Goal: Transaction & Acquisition: Book appointment/travel/reservation

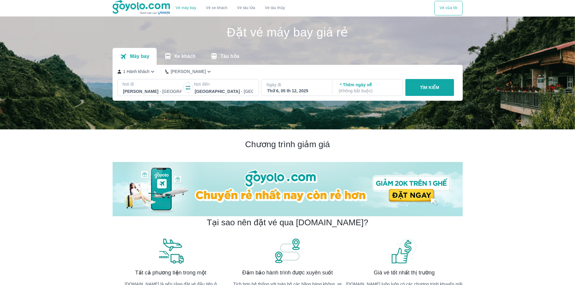
click at [289, 92] on div "Thứ 6, 05 th 12, 2025" at bounding box center [296, 91] width 59 height 6
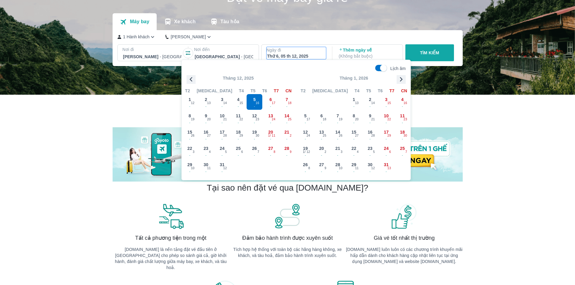
click at [190, 79] on icon "button" at bounding box center [191, 79] width 3 height 5
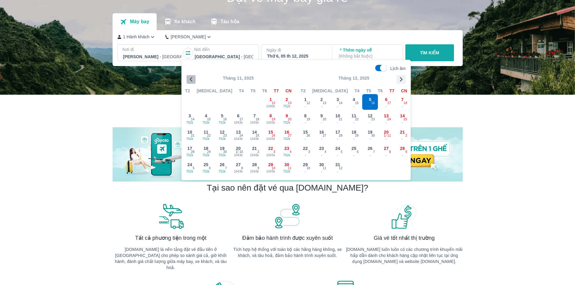
click at [188, 81] on icon "button" at bounding box center [191, 79] width 9 height 9
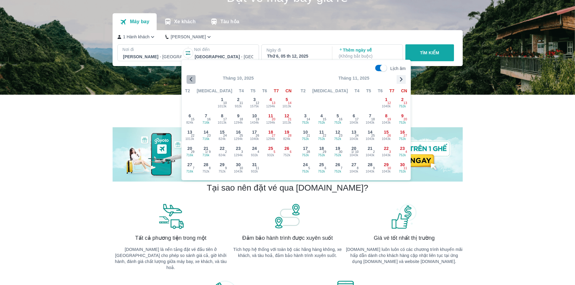
click at [193, 78] on icon "button" at bounding box center [191, 79] width 9 height 9
click at [265, 143] on div "27 1013k 6" at bounding box center [271, 151] width 16 height 16
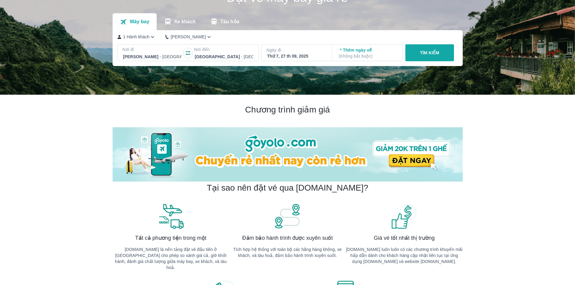
click at [287, 51] on p "Ngày đi" at bounding box center [297, 50] width 60 height 6
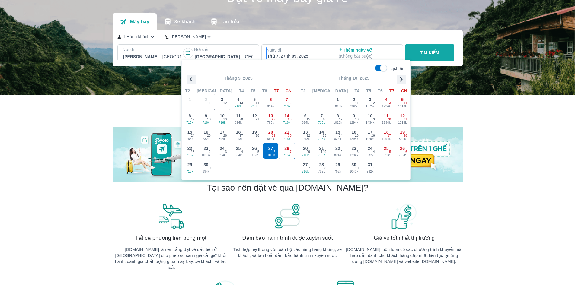
click at [287, 151] on span "28" at bounding box center [286, 148] width 5 height 6
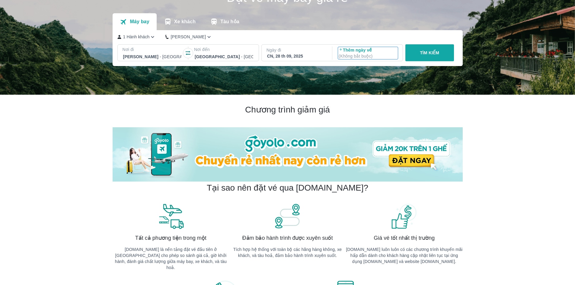
click at [361, 53] on p "Thêm ngày về ( Không bắt buộc )" at bounding box center [368, 53] width 59 height 12
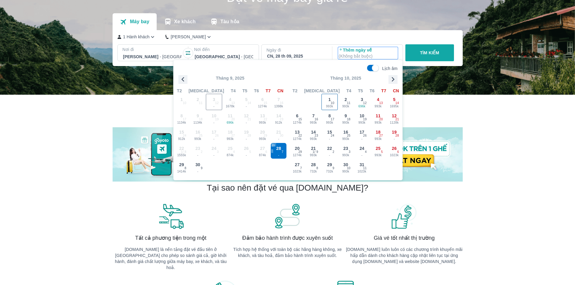
click at [327, 104] on span "993k" at bounding box center [330, 106] width 16 height 5
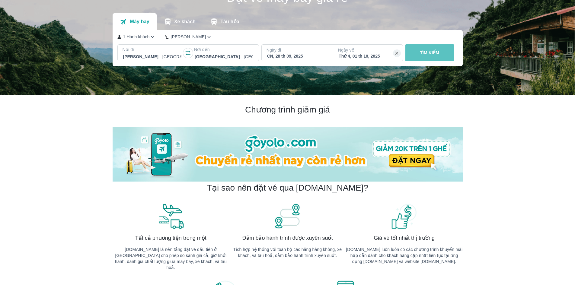
click at [420, 50] on button "TÌM KIẾM" at bounding box center [429, 52] width 49 height 17
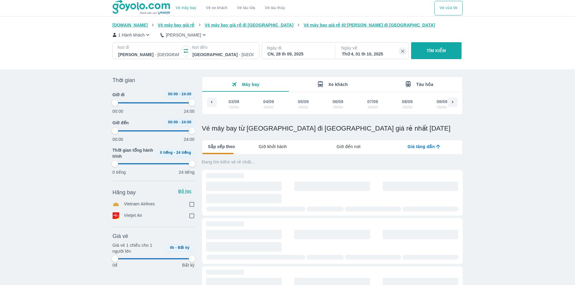
scroll to position [0, 727]
type input "97.9166666666667"
checkbox input "true"
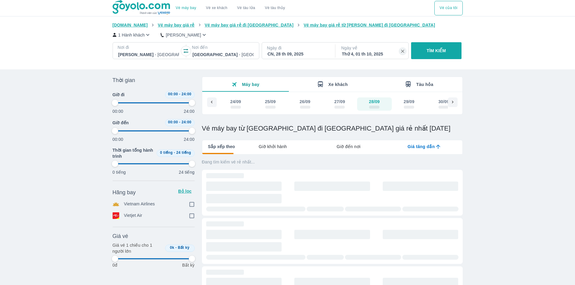
checkbox input "true"
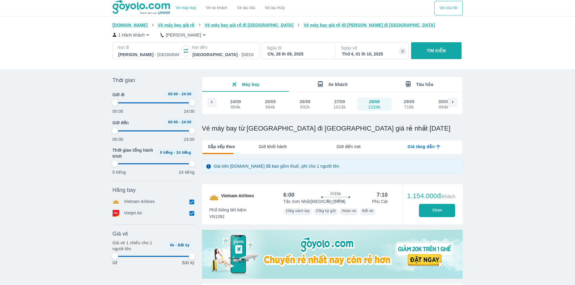
type input "97.9166666666667"
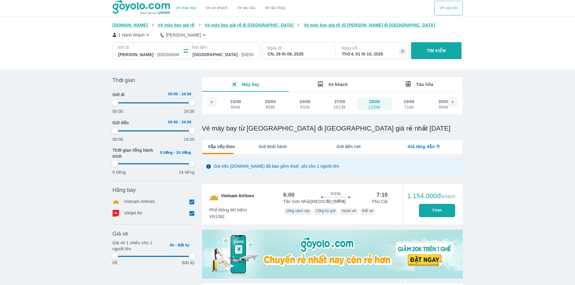
type input "97.9166666666667"
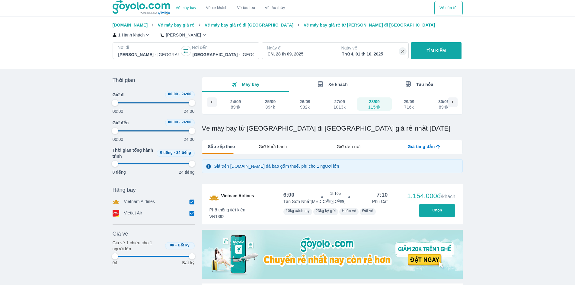
type input "97.9166666666667"
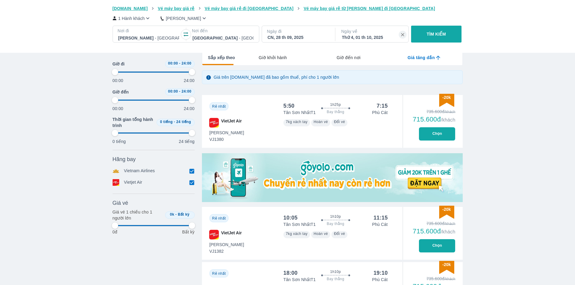
scroll to position [91, 0]
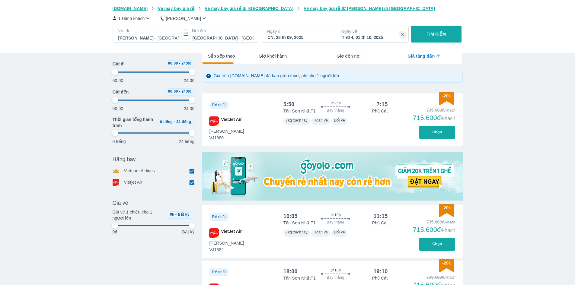
type input "97.9166666666667"
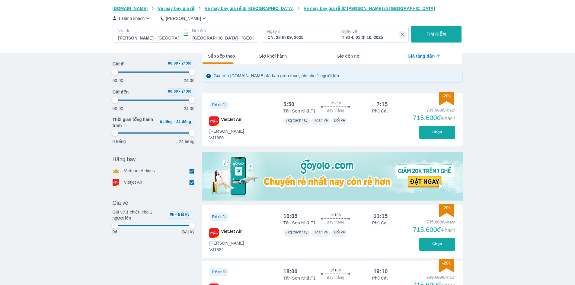
type input "97.9166666666667"
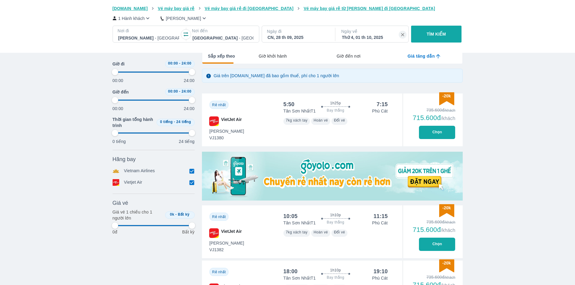
type input "97.9166666666667"
click at [420, 133] on button "Chọn" at bounding box center [437, 132] width 36 height 13
type input "97.9166666666667"
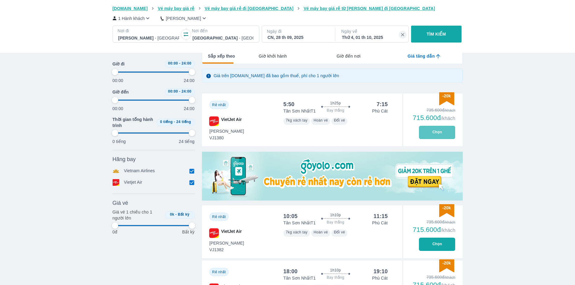
type input "97.9166666666667"
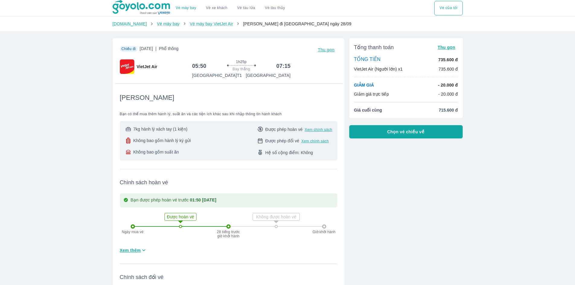
click at [389, 129] on span "Chọn vé chiều về" at bounding box center [405, 132] width 37 height 6
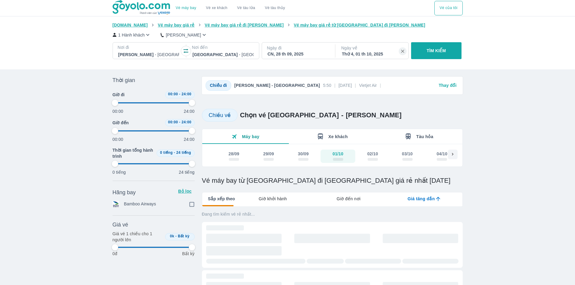
type input "97.9166666666667"
checkbox input "true"
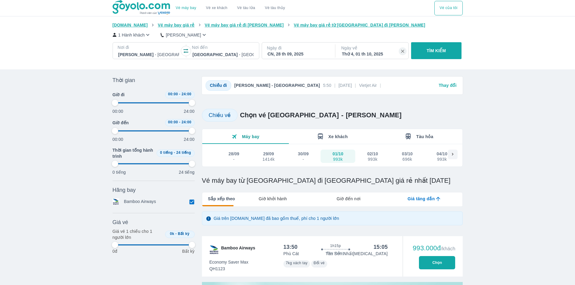
type input "97.9166666666667"
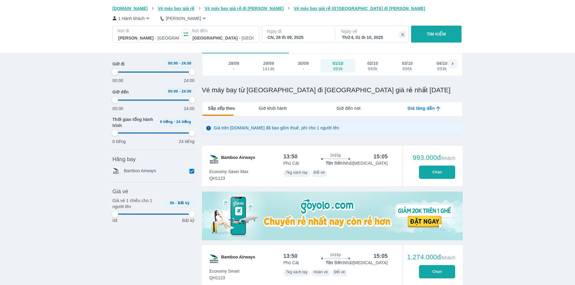
type input "97.9166666666667"
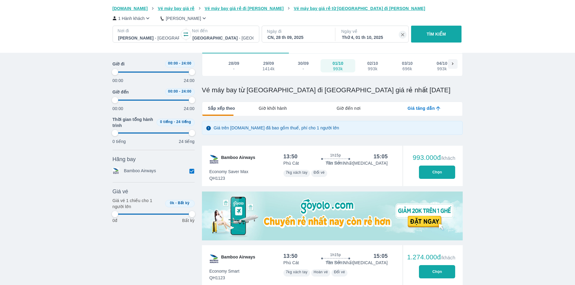
type input "97.9166666666667"
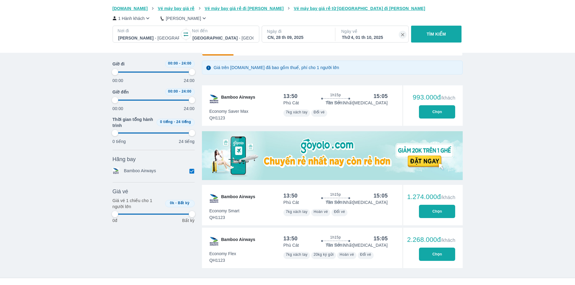
scroll to position [181, 0]
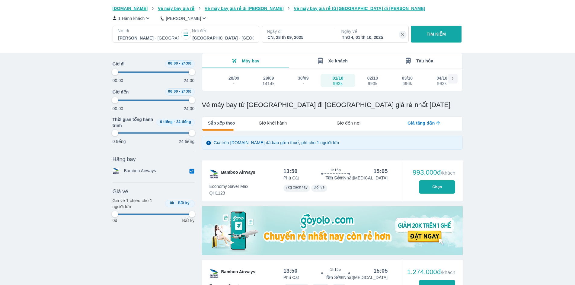
type input "97.9166666666667"
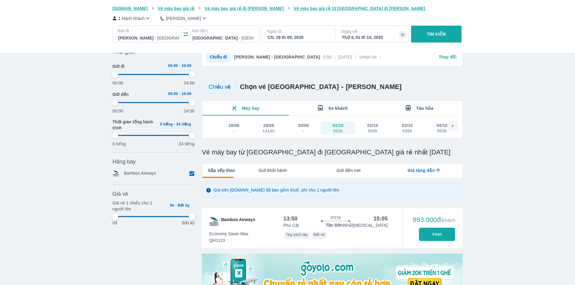
scroll to position [0, 0]
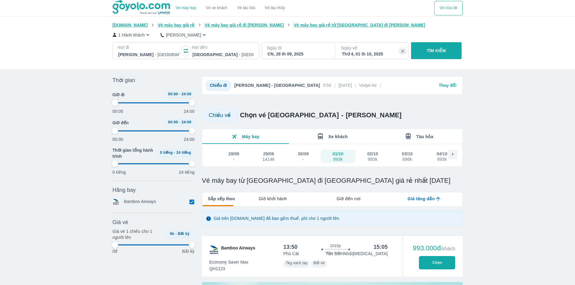
type input "97.9166666666667"
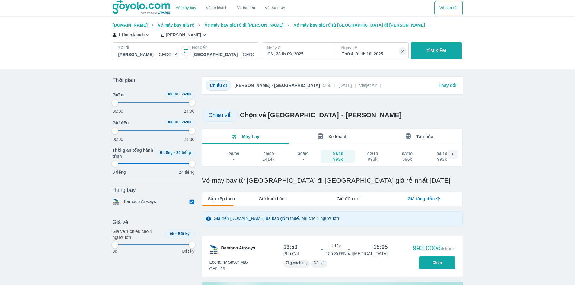
type input "97.9166666666667"
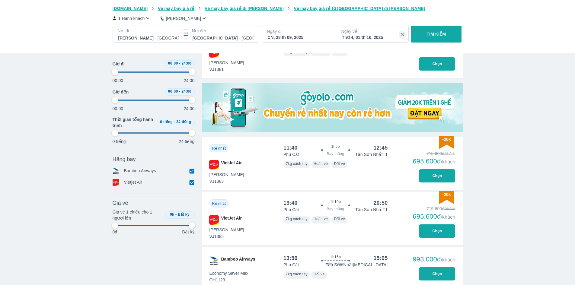
type input "97.9166666666667"
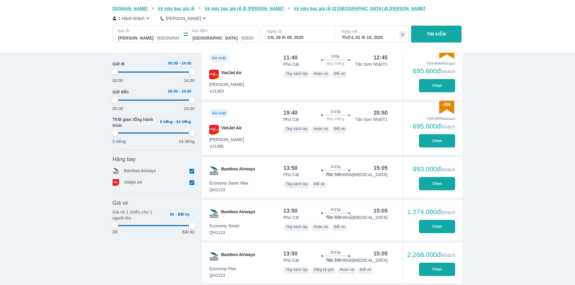
type input "97.9166666666667"
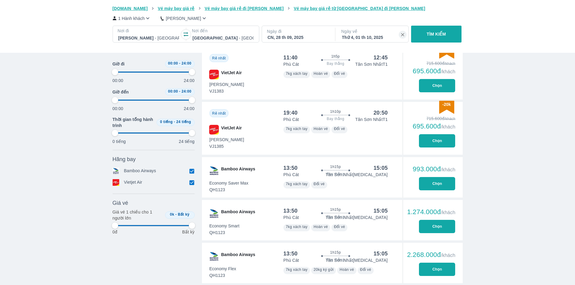
type input "97.9166666666667"
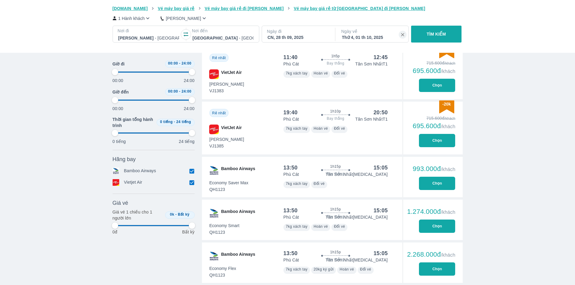
type input "97.9166666666667"
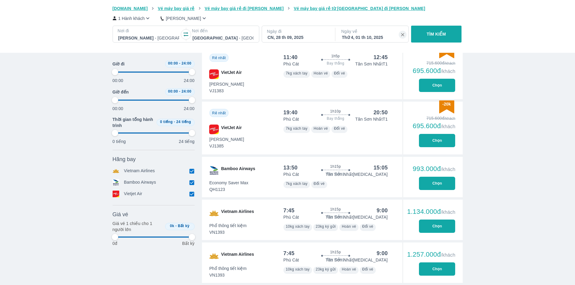
type input "97.9166666666667"
click at [431, 140] on button "Chọn" at bounding box center [437, 140] width 36 height 13
type input "97.9166666666667"
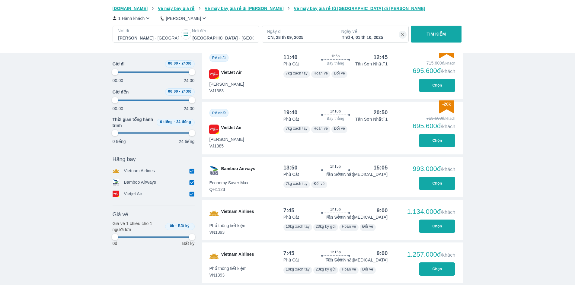
type input "97.9166666666667"
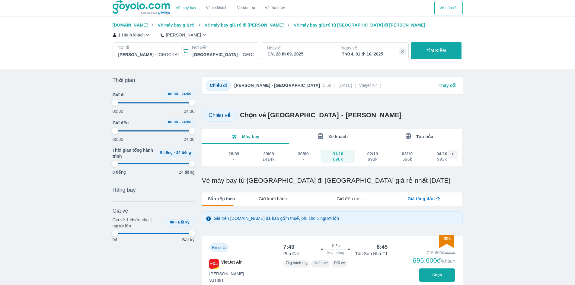
type input "97.9166666666667"
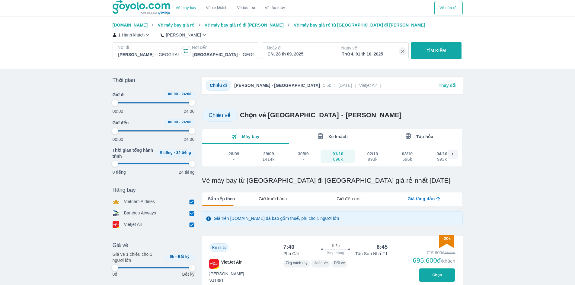
type input "97.9166666666667"
click at [284, 54] on div "CN, 28 th 09, 2025" at bounding box center [297, 54] width 61 height 6
type input "97.9166666666667"
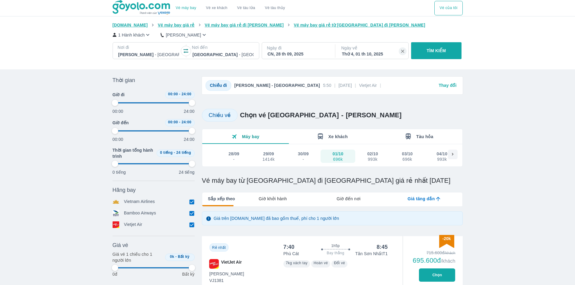
type input "97.9166666666667"
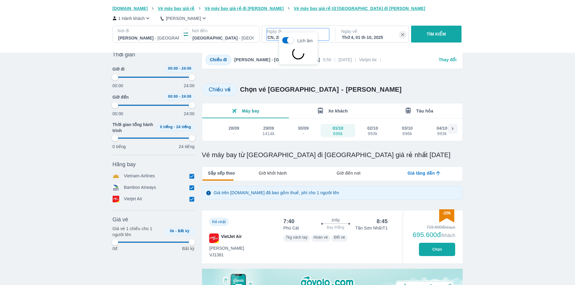
type input "97.9166666666667"
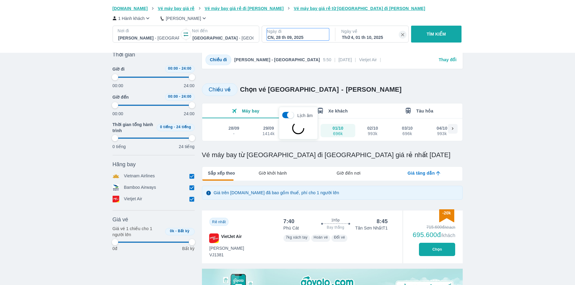
type input "97.9166666666667"
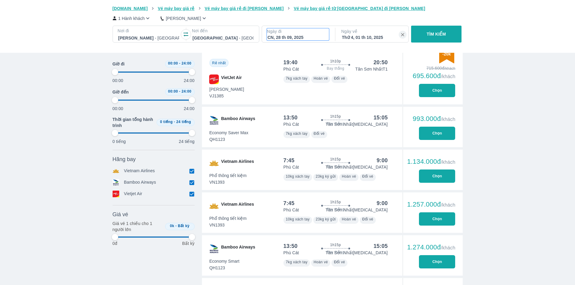
type input "97.9166666666667"
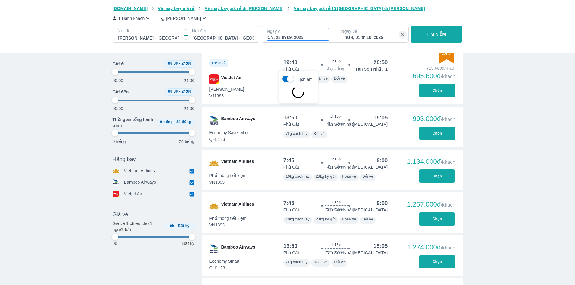
type input "97.9166666666667"
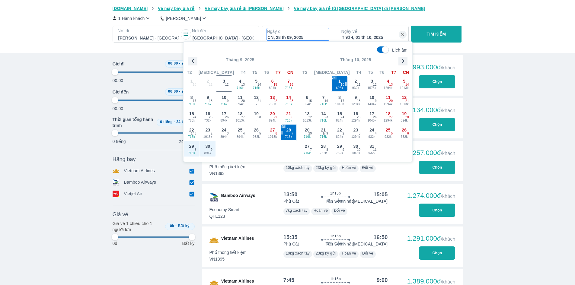
scroll to position [404, 0]
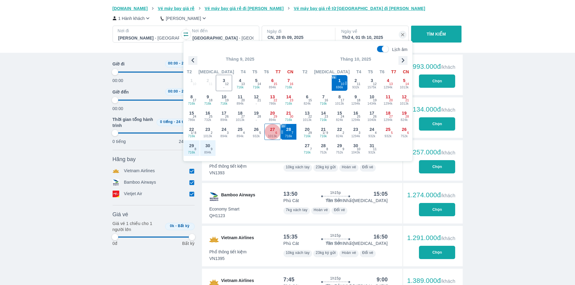
click at [273, 131] on span "27" at bounding box center [272, 129] width 5 height 6
type input "97.9166666666667"
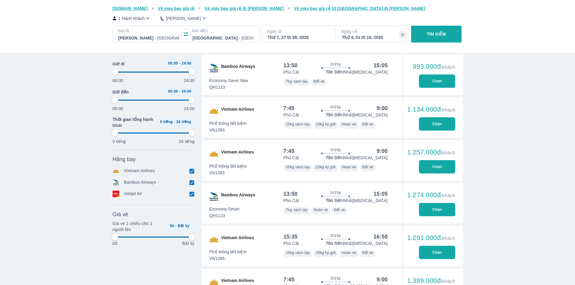
type input "97.9166666666667"
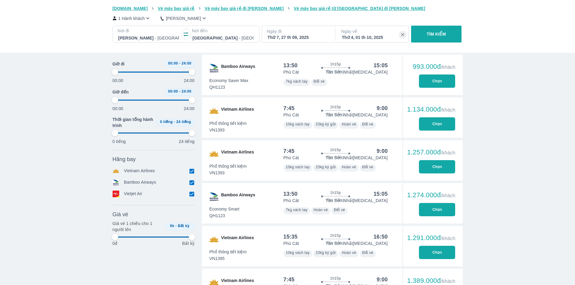
type input "97.9166666666667"
click at [443, 38] on button "TÌM KIẾM" at bounding box center [436, 34] width 50 height 17
type input "97.9166666666667"
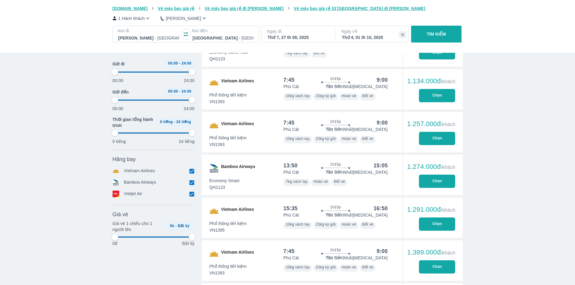
type input "97.9166666666667"
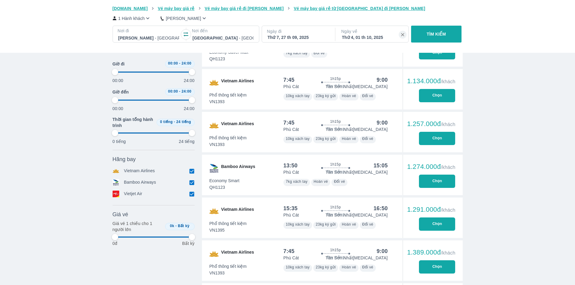
type input "97.9166666666667"
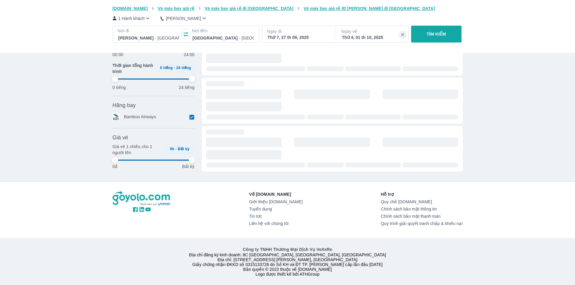
type input "97.9166666666667"
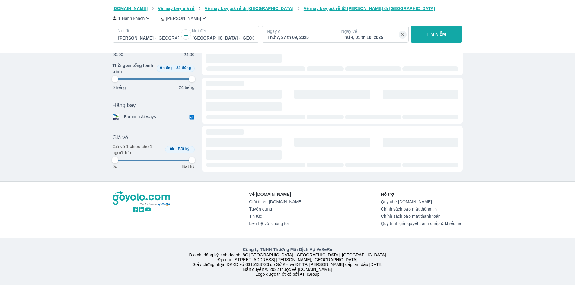
type input "97.9166666666667"
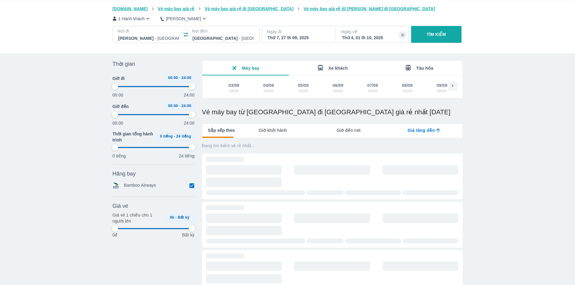
type input "97.9166666666667"
checkbox input "true"
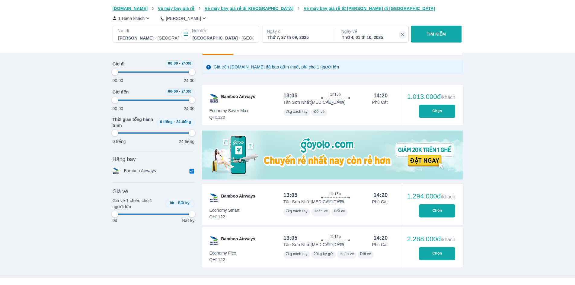
scroll to position [83, 0]
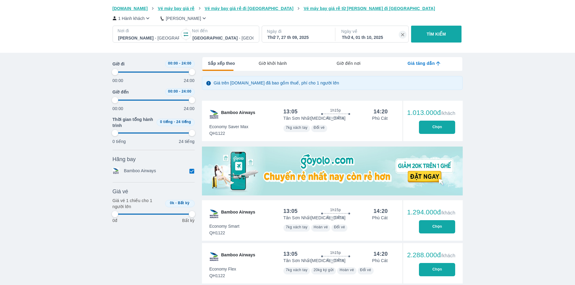
type input "97.9166666666667"
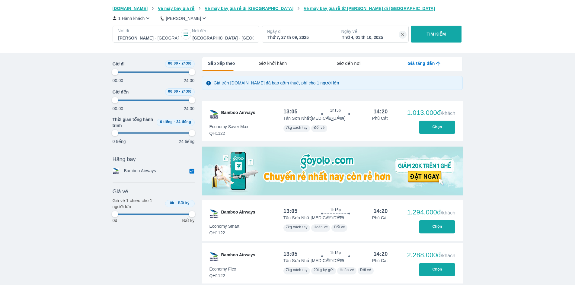
type input "97.9166666666667"
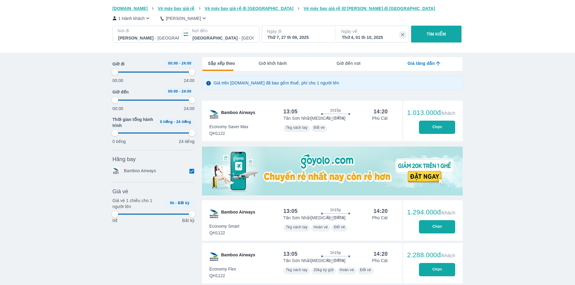
type input "97.9166666666667"
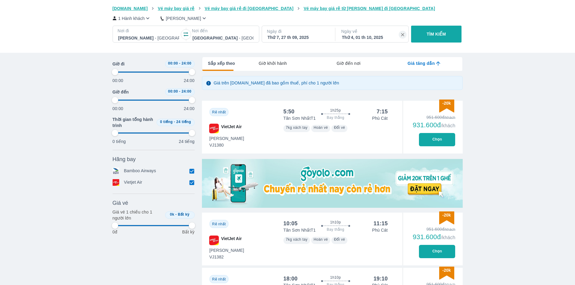
type input "97.9166666666667"
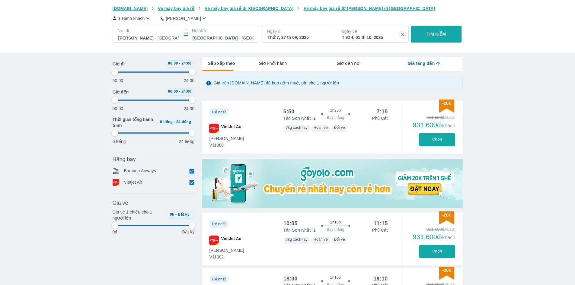
type input "97.9166666666667"
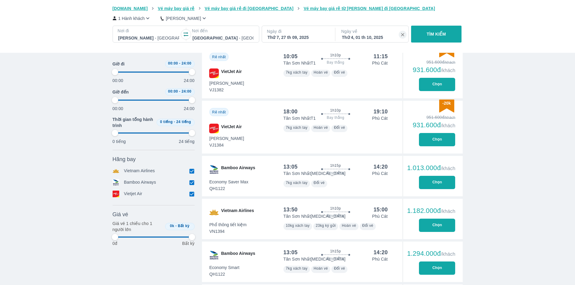
scroll to position [264, 0]
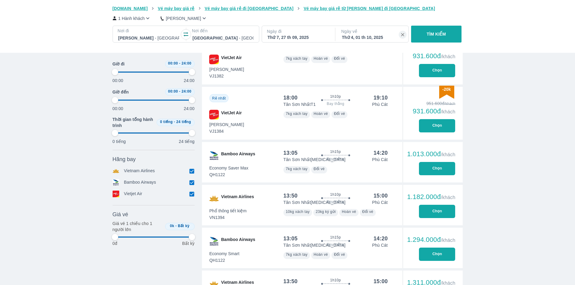
click at [435, 130] on button "Chọn" at bounding box center [437, 125] width 36 height 13
type input "97.9166666666667"
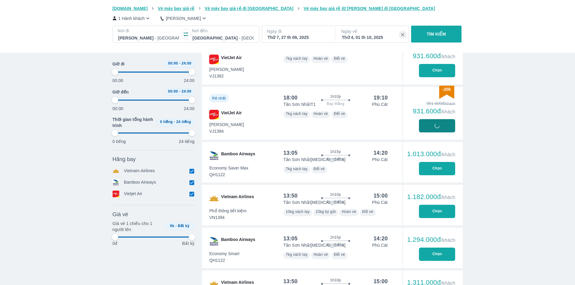
type input "97.9166666666667"
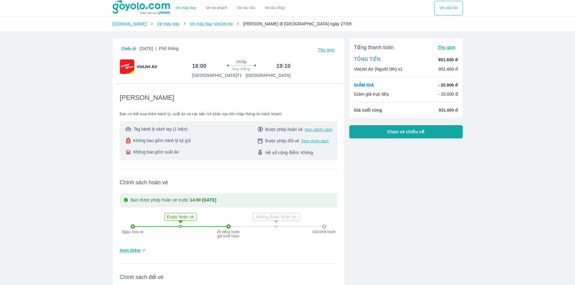
click at [391, 127] on button "Chọn vé chiều về" at bounding box center [405, 131] width 113 height 13
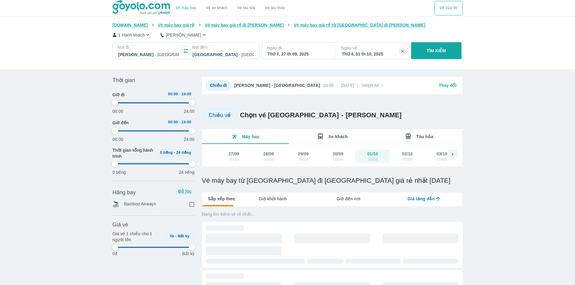
type input "97.9166666666667"
checkbox input "true"
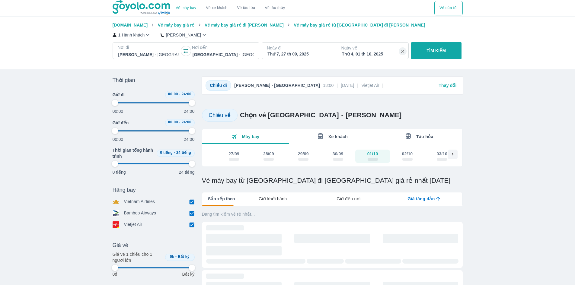
type input "97.9166666666667"
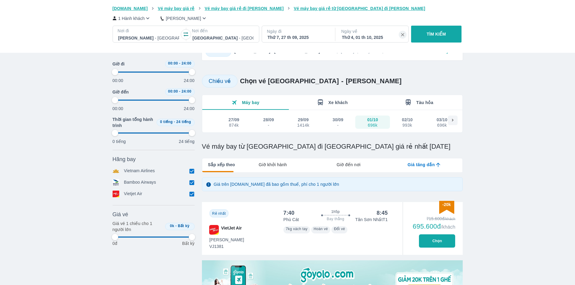
type input "97.9166666666667"
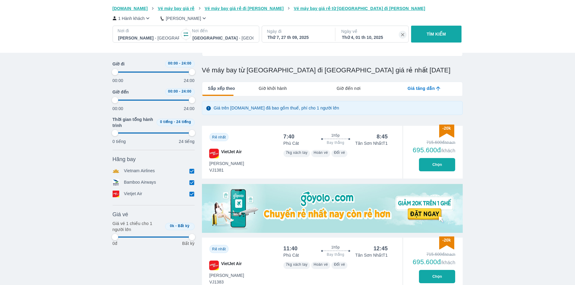
type input "97.9166666666667"
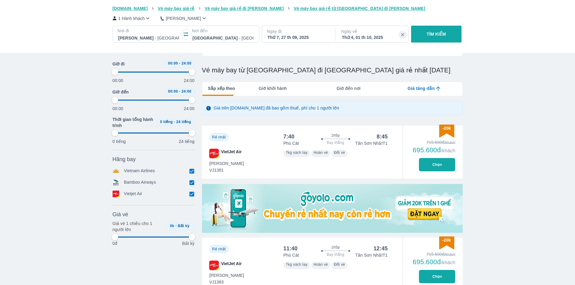
type input "97.9166666666667"
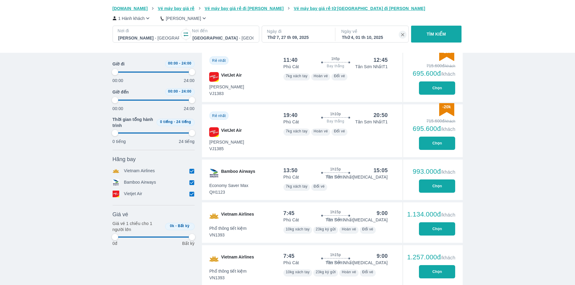
scroll to position [302, 0]
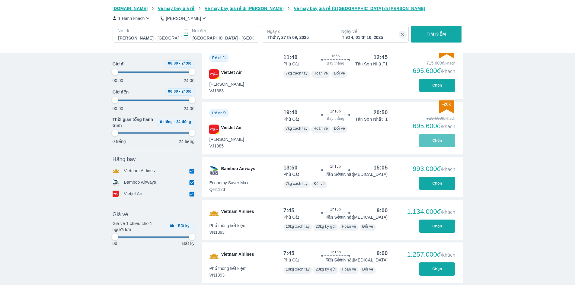
click at [429, 140] on button "Chọn" at bounding box center [437, 140] width 36 height 13
type input "97.9166666666667"
